Goal: Check status

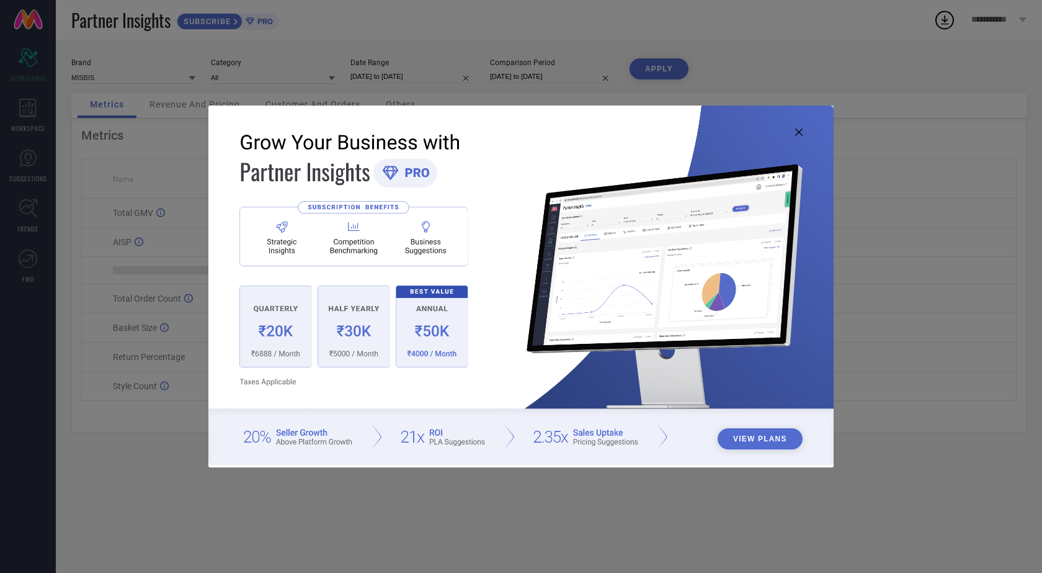
click at [799, 131] on icon at bounding box center [798, 131] width 7 height 7
click at [799, 132] on icon at bounding box center [798, 131] width 7 height 7
